Goal: Navigation & Orientation: Find specific page/section

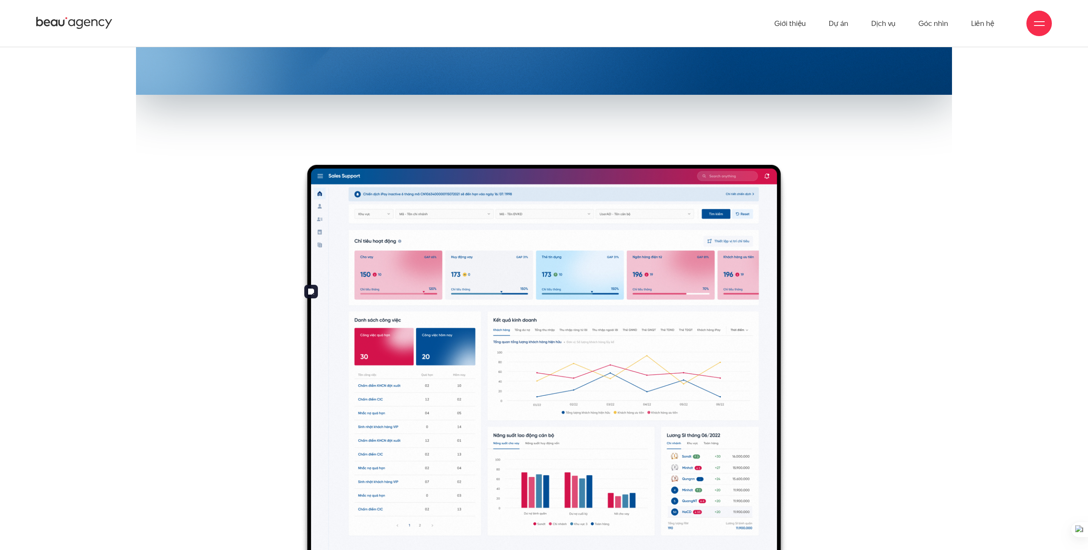
scroll to position [150, 0]
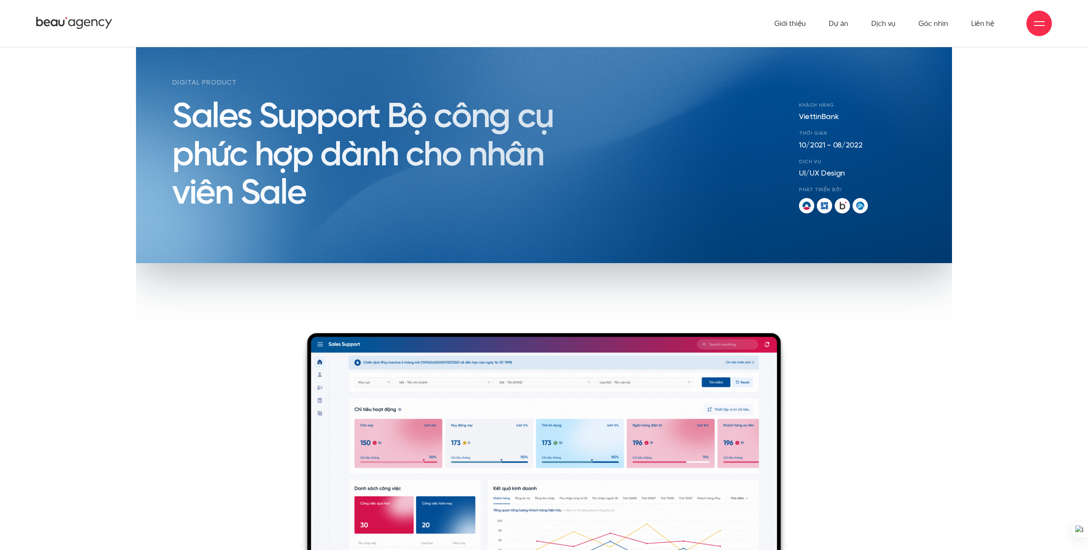
click at [82, 19] on icon at bounding box center [74, 23] width 76 height 15
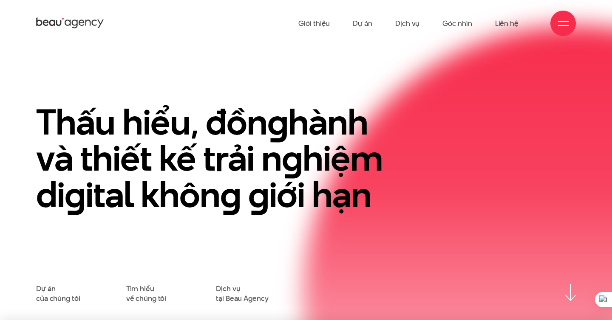
click at [483, 100] on div "Thấu hiểu, đồn g hành và thiết kế trải n g hiệm di g ital khôn g g iới hạn Dự á…" at bounding box center [306, 195] width 540 height 216
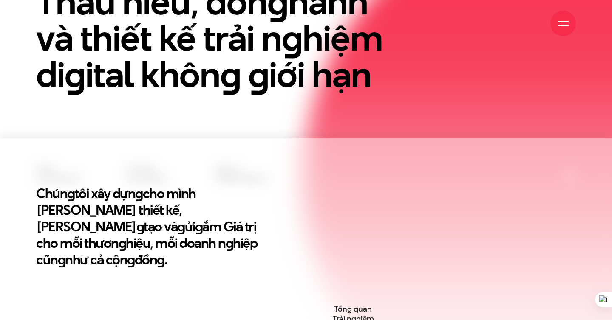
scroll to position [187, 0]
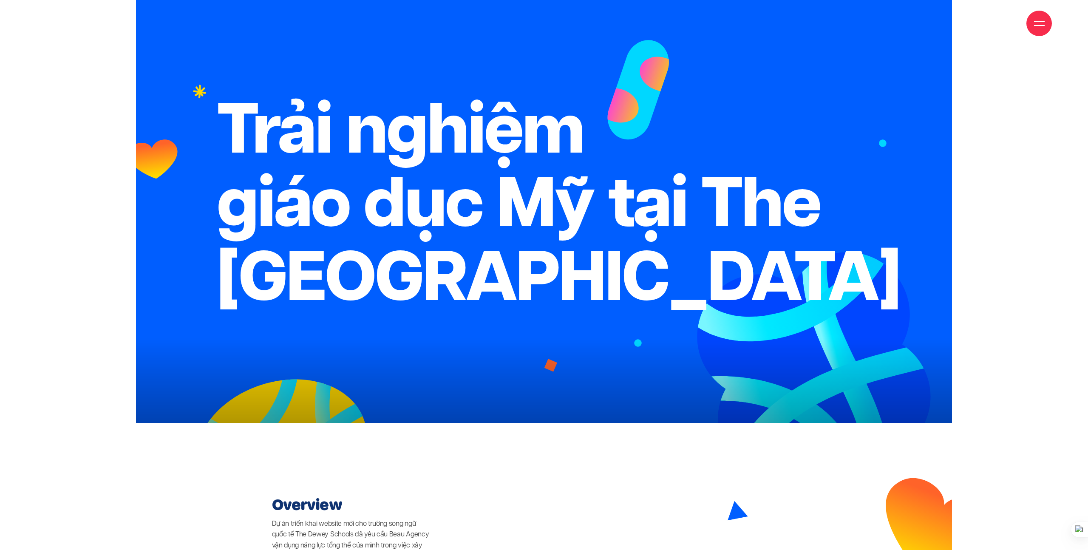
scroll to position [143, 0]
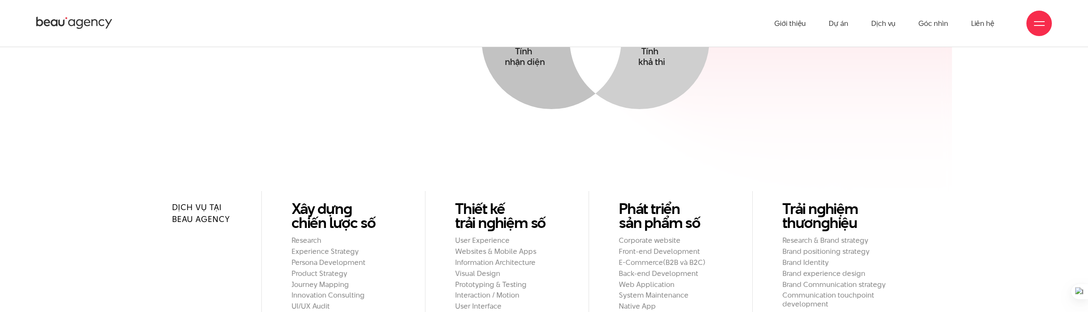
scroll to position [684, 0]
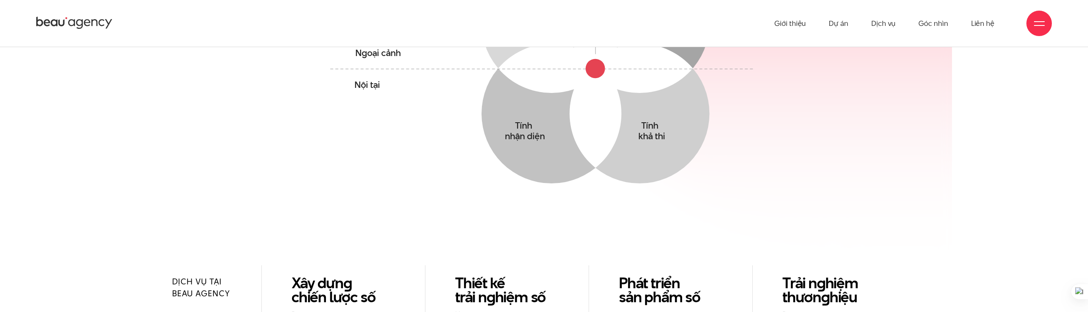
click at [1039, 21] on span at bounding box center [1039, 21] width 11 height 1
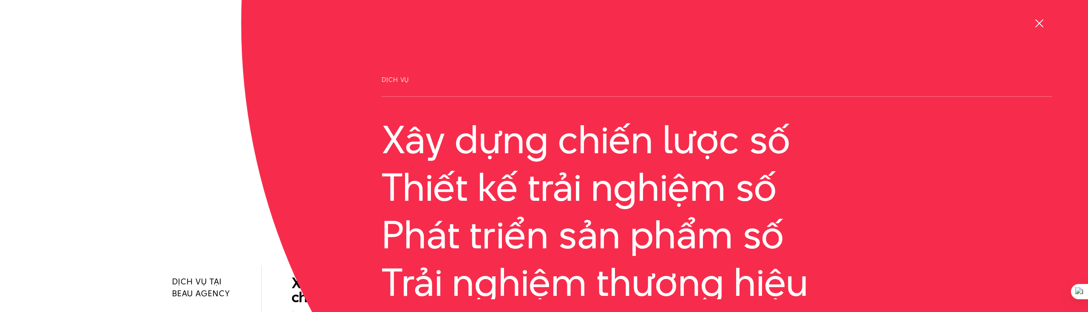
click at [1039, 21] on div at bounding box center [1039, 23] width 11 height 11
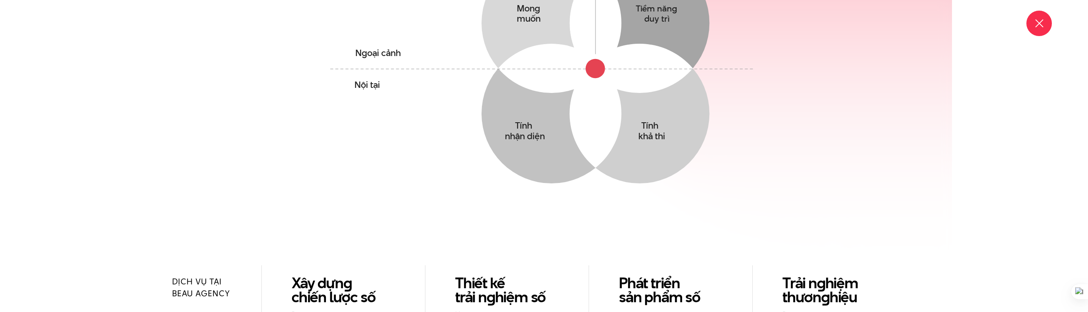
click at [1039, 21] on div at bounding box center [1039, 23] width 11 height 11
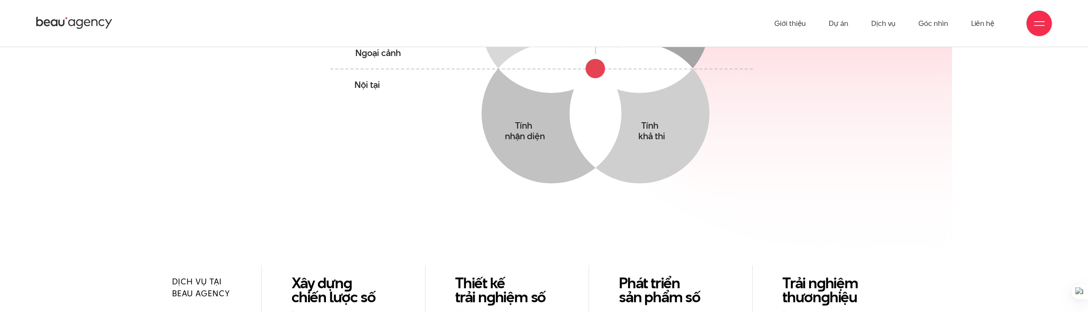
click at [1039, 21] on span at bounding box center [1039, 21] width 11 height 1
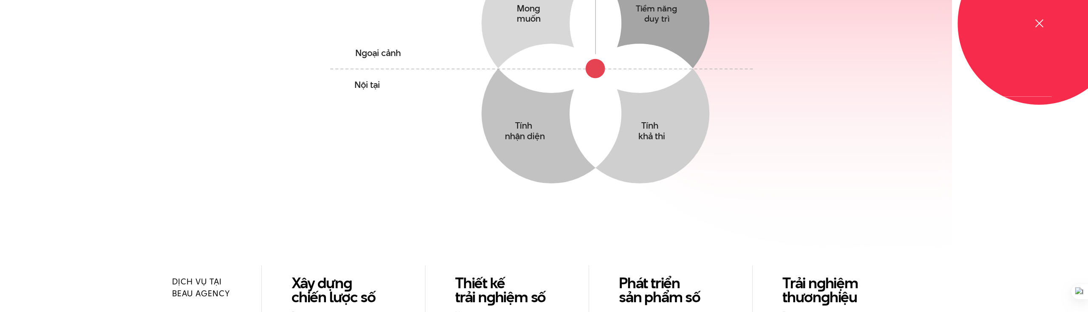
click at [1039, 21] on div at bounding box center [1039, 23] width 11 height 11
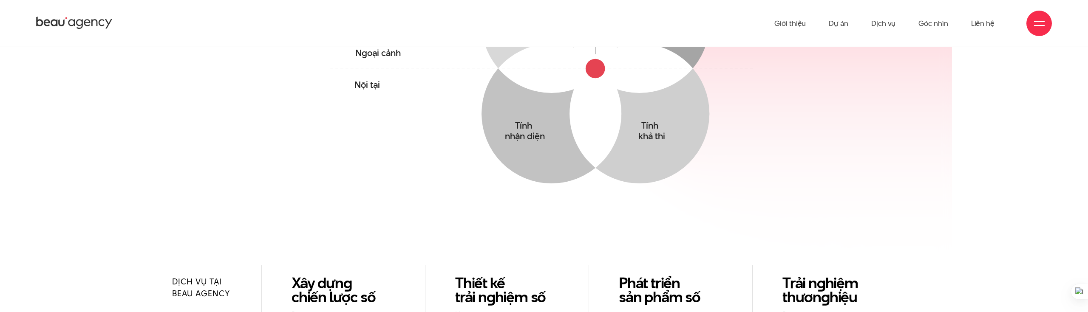
click at [1037, 33] on div at bounding box center [1038, 23] width 25 height 25
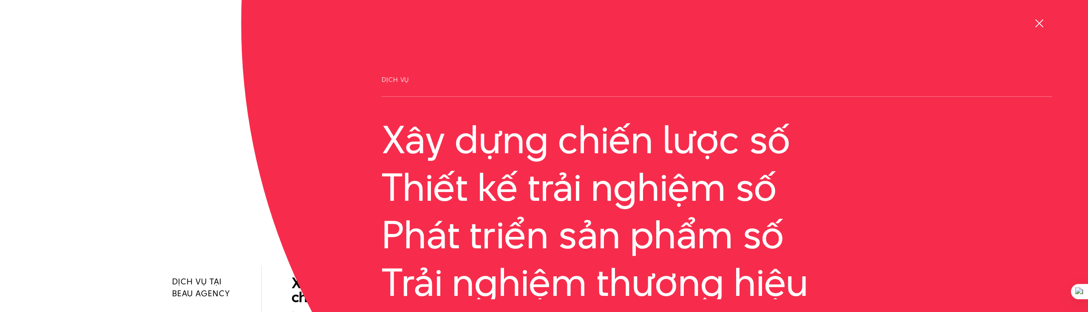
scroll to position [97, 0]
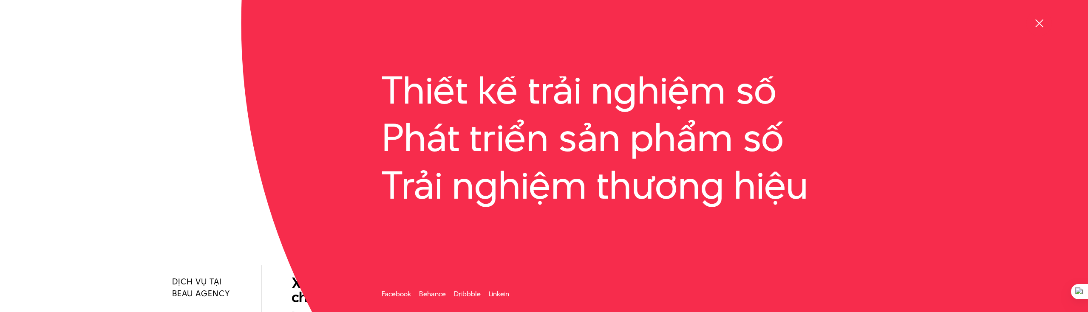
click at [1040, 22] on span at bounding box center [1038, 23] width 8 height 8
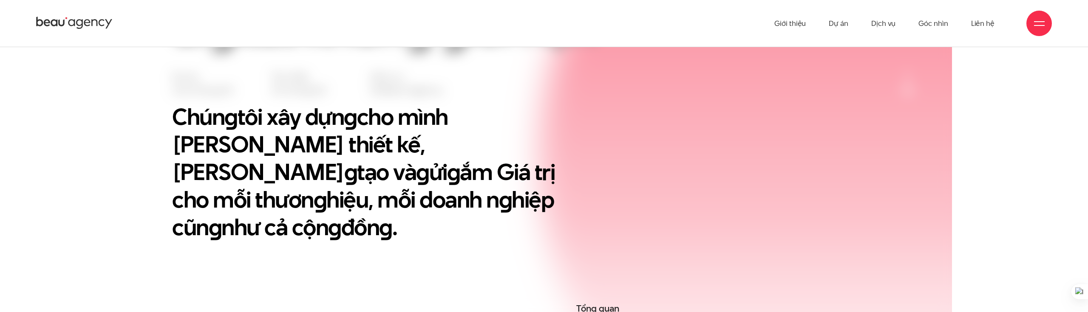
scroll to position [283, 0]
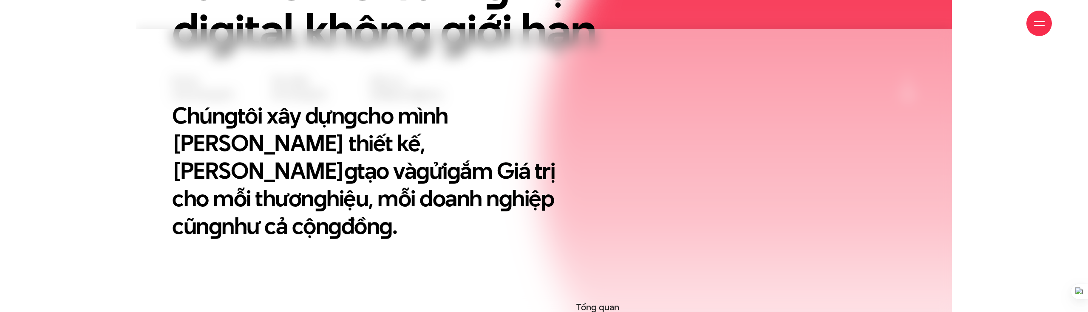
click at [566, 234] on div "Chún g tôi xây dựn g cho mình Tư duy thiết kế, Triết lý sán g tạo và g ửi g ắm …" at bounding box center [384, 201] width 446 height 198
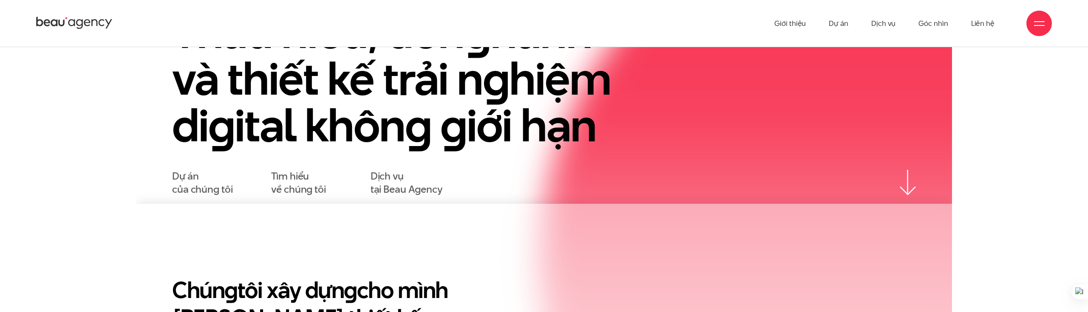
scroll to position [0, 0]
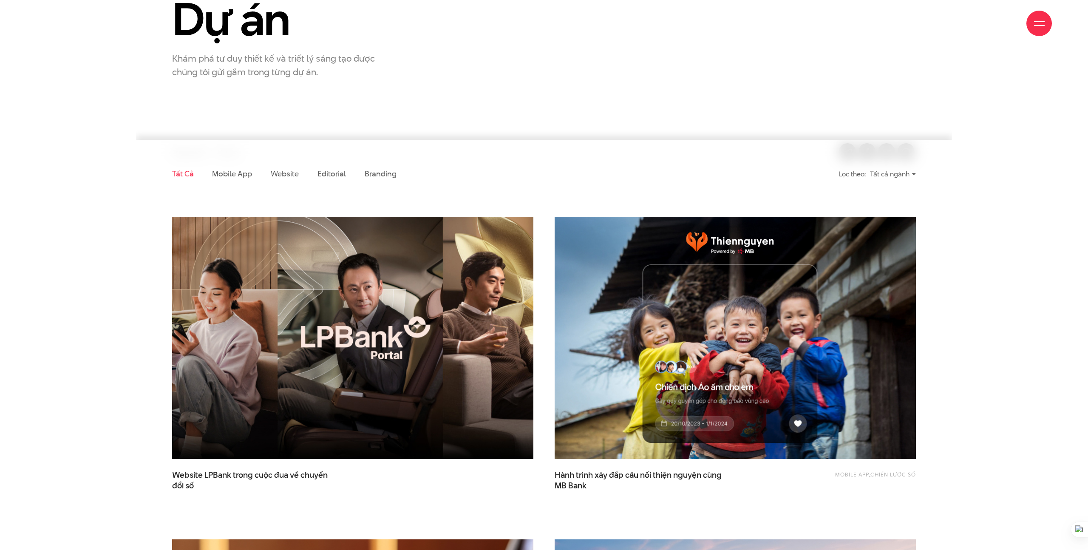
scroll to position [125, 0]
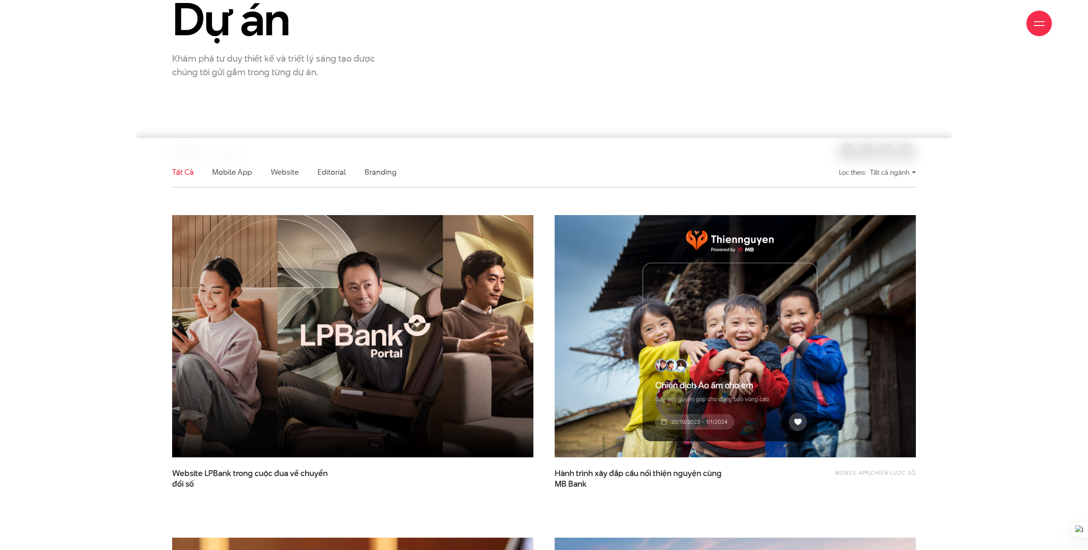
click at [339, 249] on img at bounding box center [352, 336] width 397 height 266
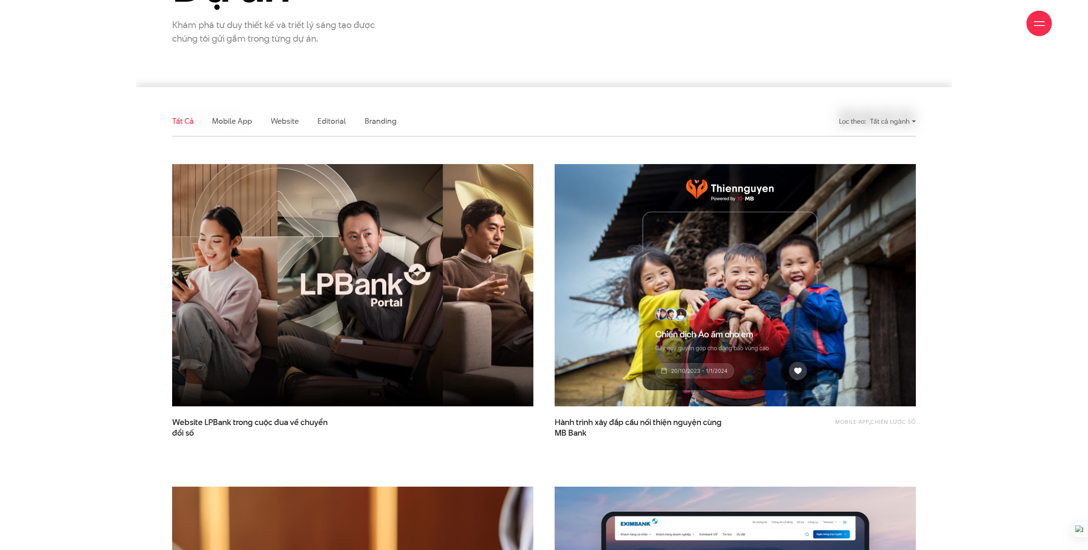
scroll to position [178, 0]
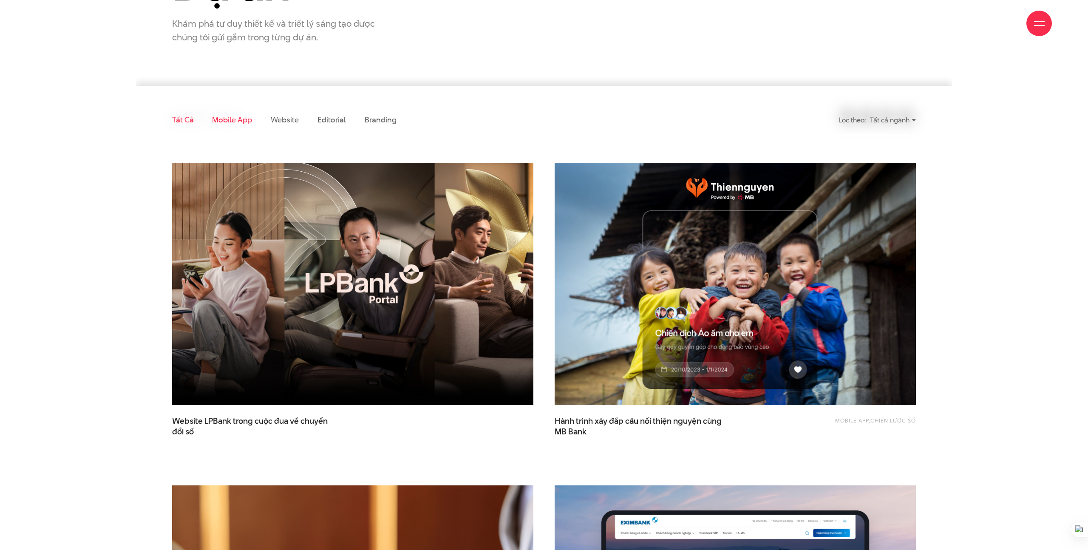
click at [241, 124] on link "Mobile app" at bounding box center [232, 119] width 40 height 11
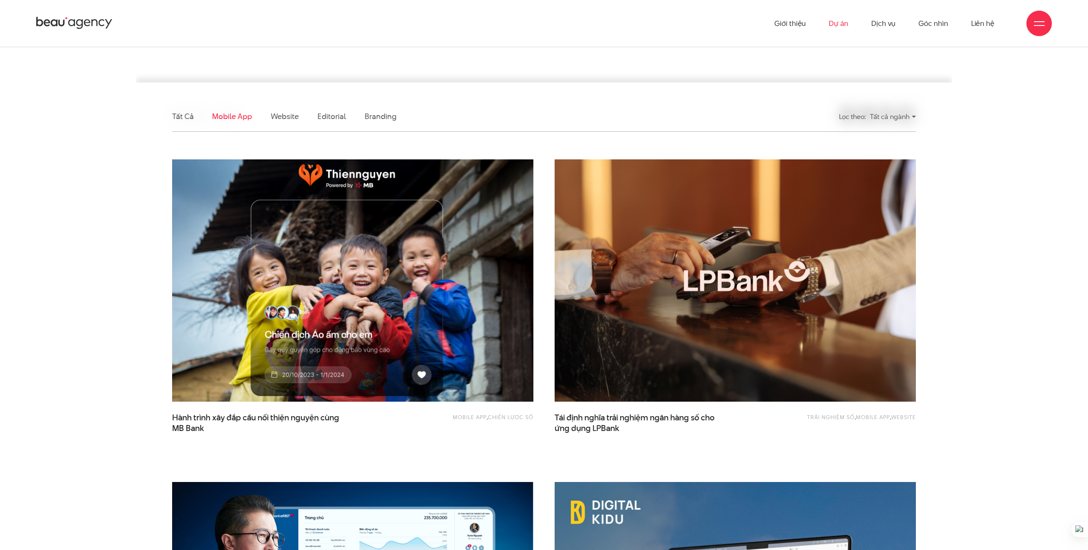
scroll to position [51, 0]
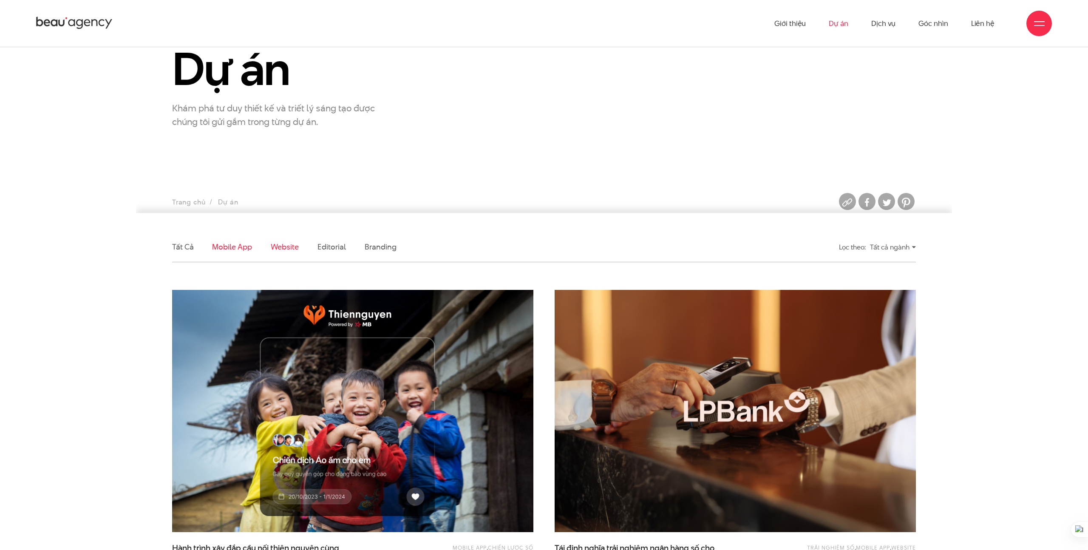
click at [272, 250] on link "Website" at bounding box center [285, 246] width 28 height 11
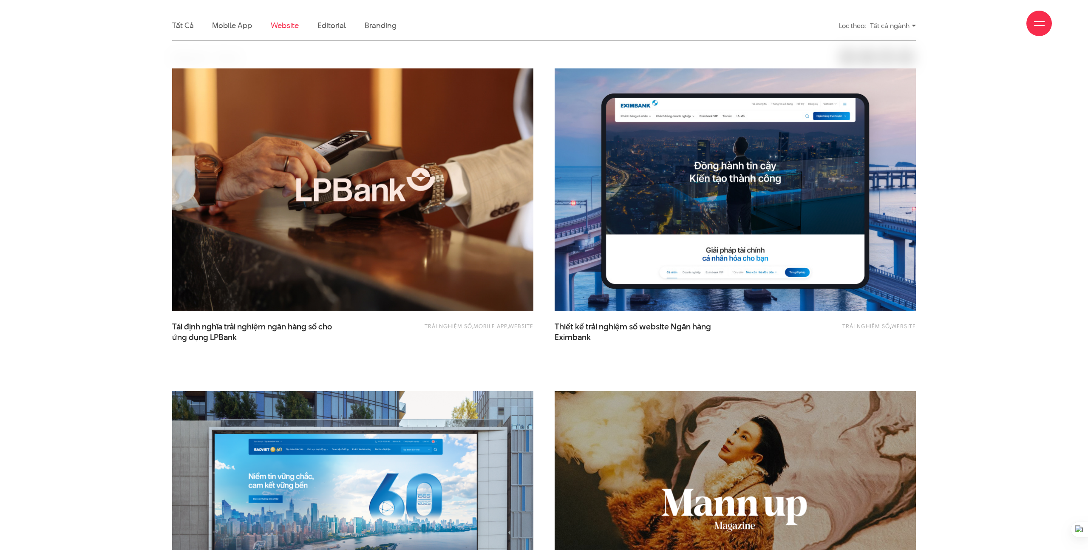
scroll to position [0, 0]
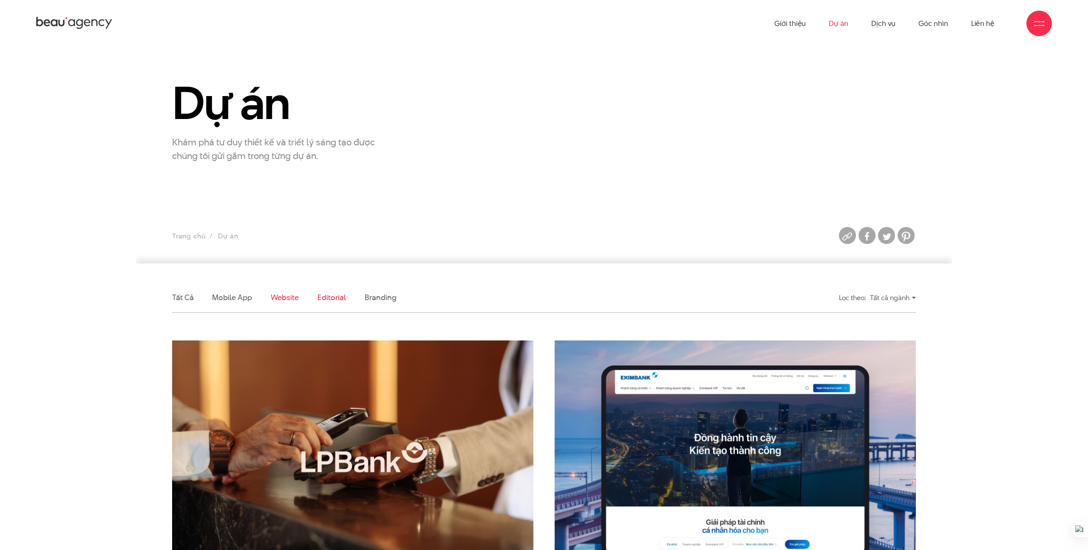
click at [345, 301] on link "Editorial" at bounding box center [331, 297] width 28 height 11
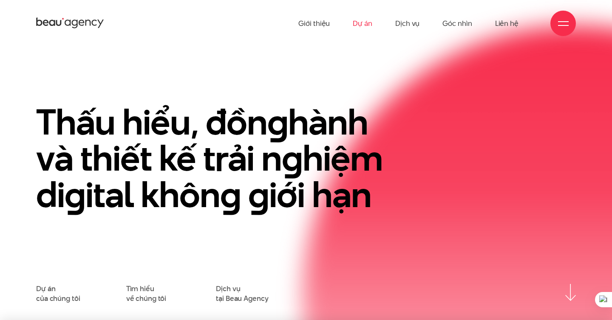
click at [359, 31] on link "Dự án" at bounding box center [363, 23] width 20 height 47
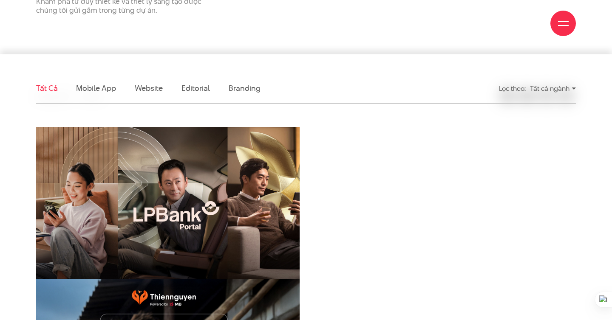
scroll to position [185, 0]
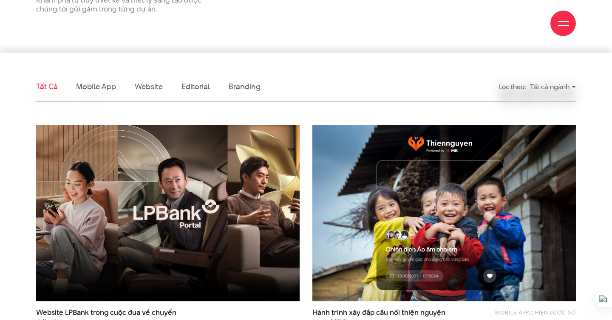
click at [86, 93] on li "Mobile app" at bounding box center [96, 87] width 40 height 30
click at [88, 86] on link "Mobile app" at bounding box center [96, 86] width 40 height 11
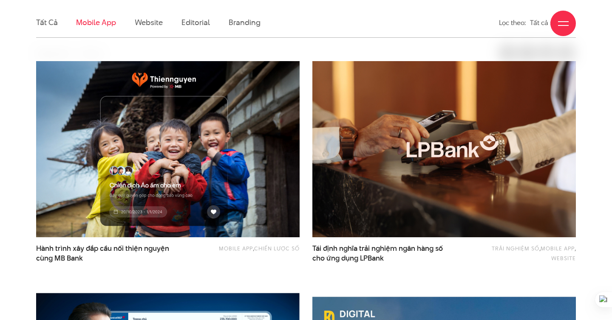
scroll to position [257, 0]
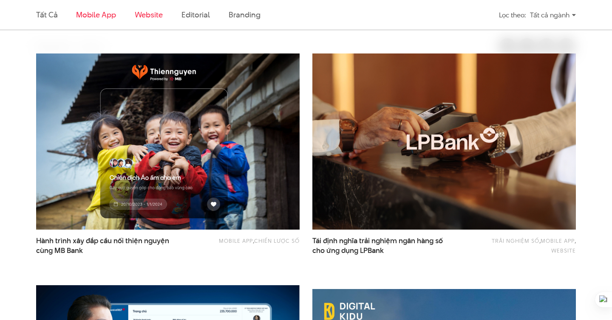
click at [141, 13] on link "Website" at bounding box center [149, 14] width 28 height 11
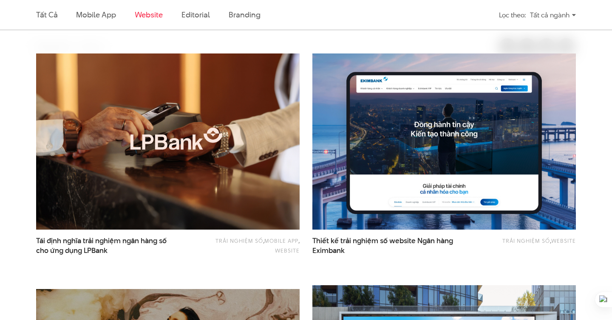
click at [209, 13] on ul "Tất cả Mobile app Website Editorial Branding" at bounding box center [236, 15] width 401 height 30
click at [203, 14] on link "Editorial" at bounding box center [195, 14] width 28 height 11
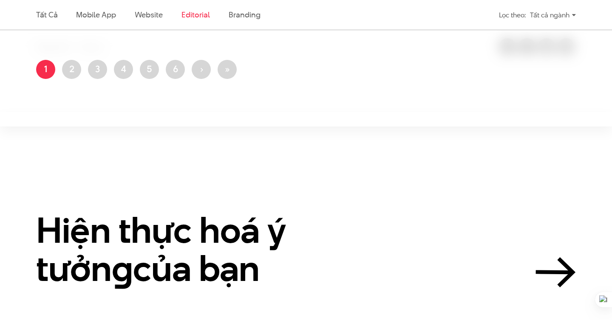
click at [256, 24] on li "Branding" at bounding box center [244, 15] width 31 height 30
click at [244, 17] on link "Branding" at bounding box center [244, 14] width 31 height 11
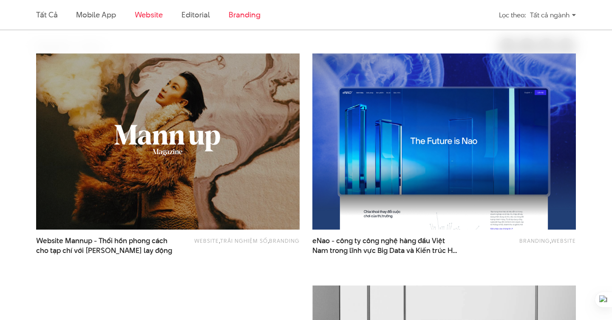
click at [136, 9] on link "Website" at bounding box center [149, 14] width 28 height 11
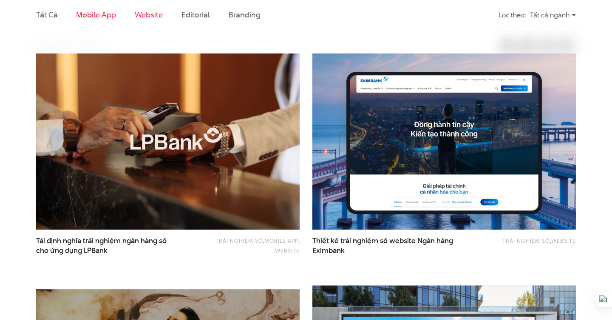
click at [91, 9] on link "Mobile app" at bounding box center [96, 14] width 40 height 11
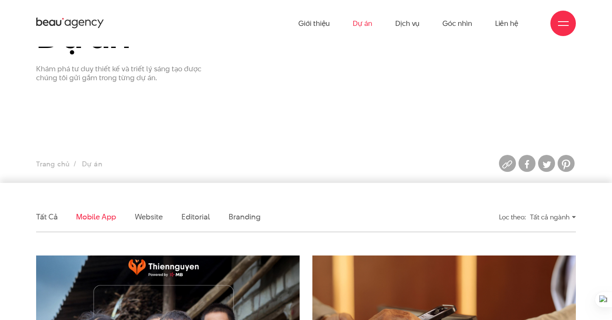
scroll to position [121, 0]
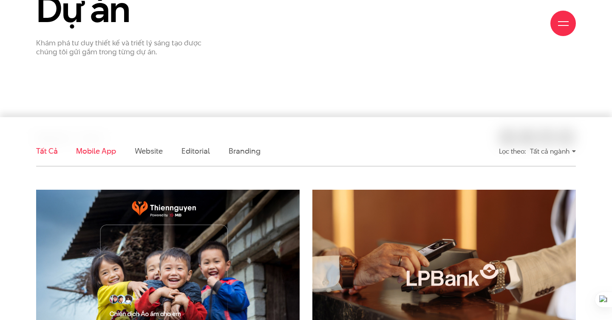
click at [51, 148] on link "Tất cả" at bounding box center [46, 151] width 21 height 11
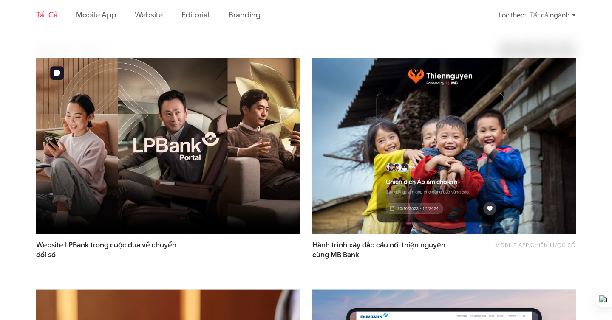
scroll to position [257, 0]
